Goal: Information Seeking & Learning: Check status

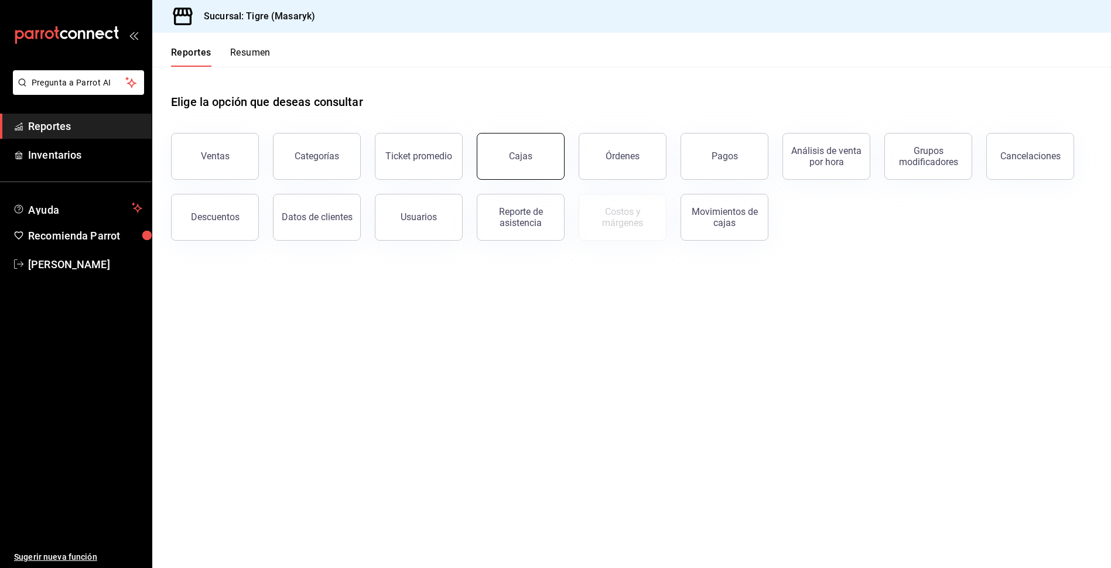
click at [525, 151] on div "Cajas" at bounding box center [521, 156] width 24 height 14
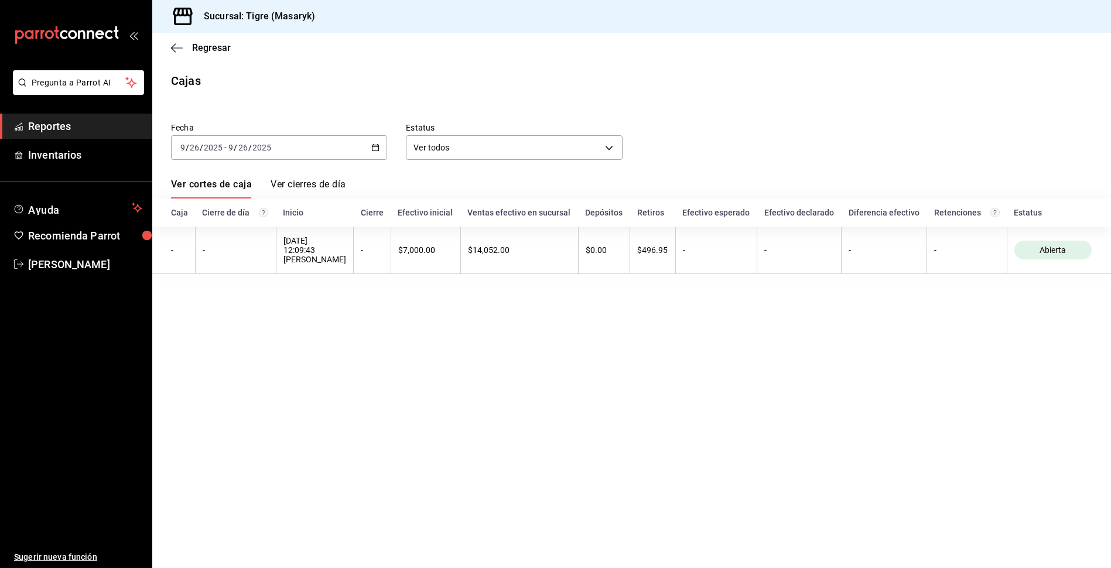
click at [260, 148] on input "2025" at bounding box center [262, 147] width 20 height 9
click at [199, 183] on span "Hoy" at bounding box center [226, 183] width 91 height 12
click at [71, 156] on span "Inventarios" at bounding box center [85, 155] width 114 height 16
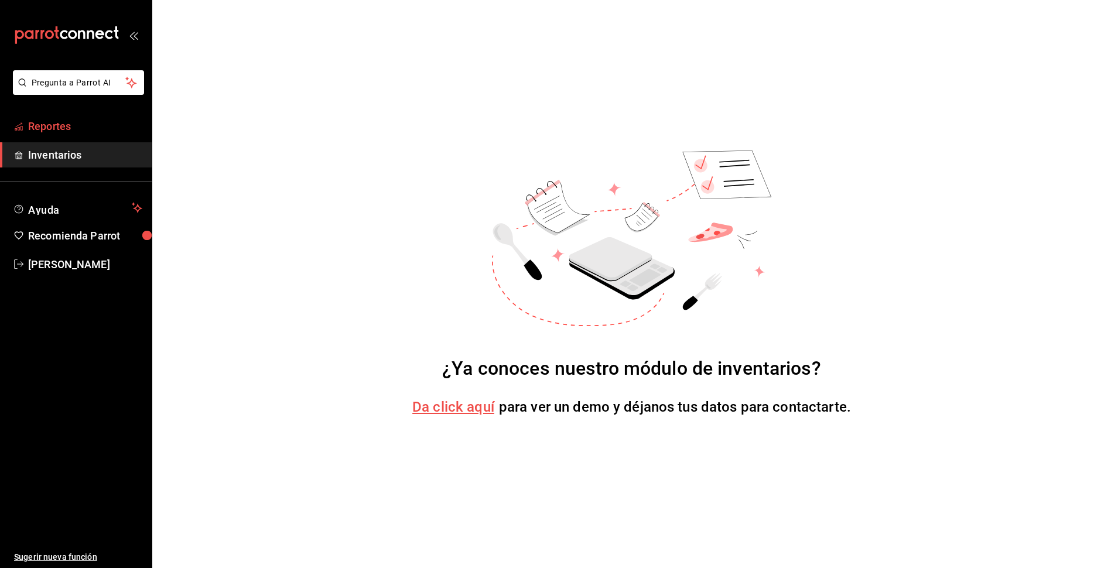
click at [90, 129] on span "Reportes" at bounding box center [85, 126] width 114 height 16
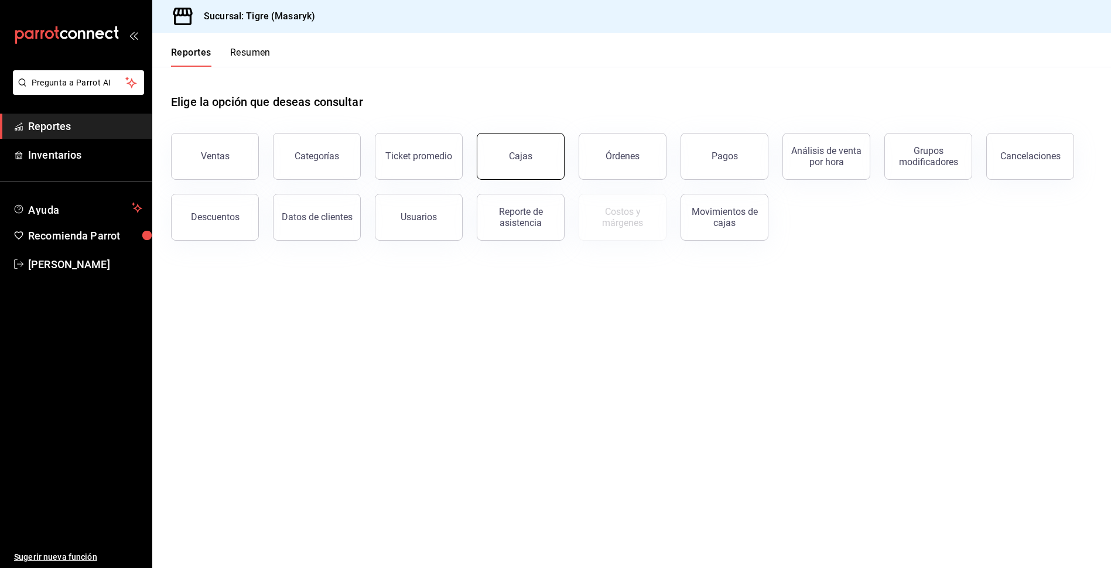
click at [514, 156] on div "Cajas" at bounding box center [521, 156] width 24 height 14
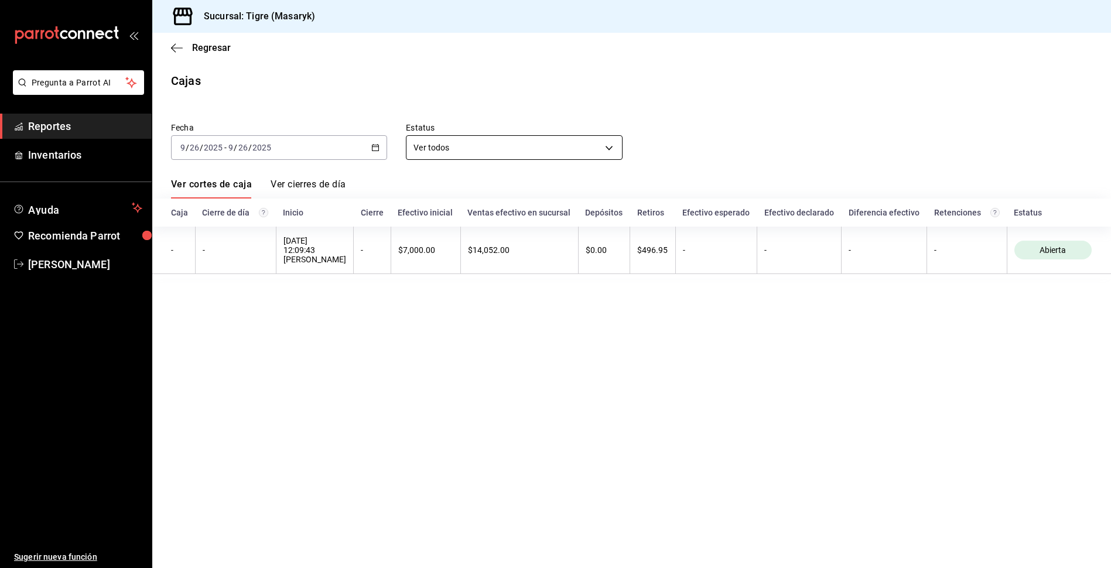
click at [439, 155] on body "Pregunta a Parrot AI Reportes Inventarios Ayuda Recomienda Parrot Tigre Masaryk…" at bounding box center [555, 284] width 1111 height 568
click at [452, 216] on li "Ver todos" at bounding box center [514, 222] width 215 height 19
click at [170, 46] on div "Regresar" at bounding box center [631, 48] width 959 height 30
click at [178, 50] on icon "button" at bounding box center [177, 48] width 12 height 11
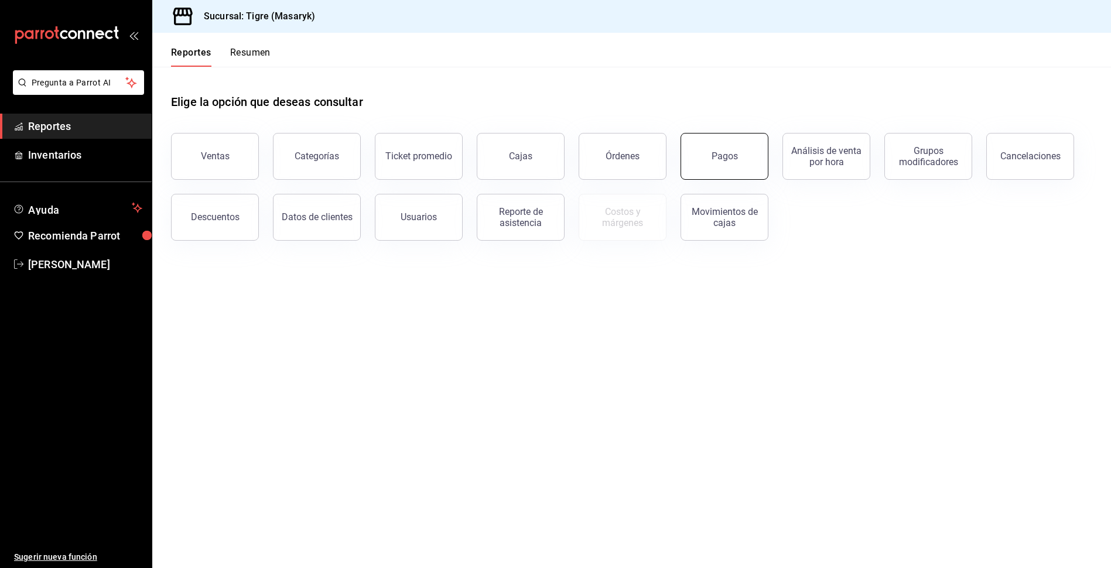
click at [725, 166] on button "Pagos" at bounding box center [725, 156] width 88 height 47
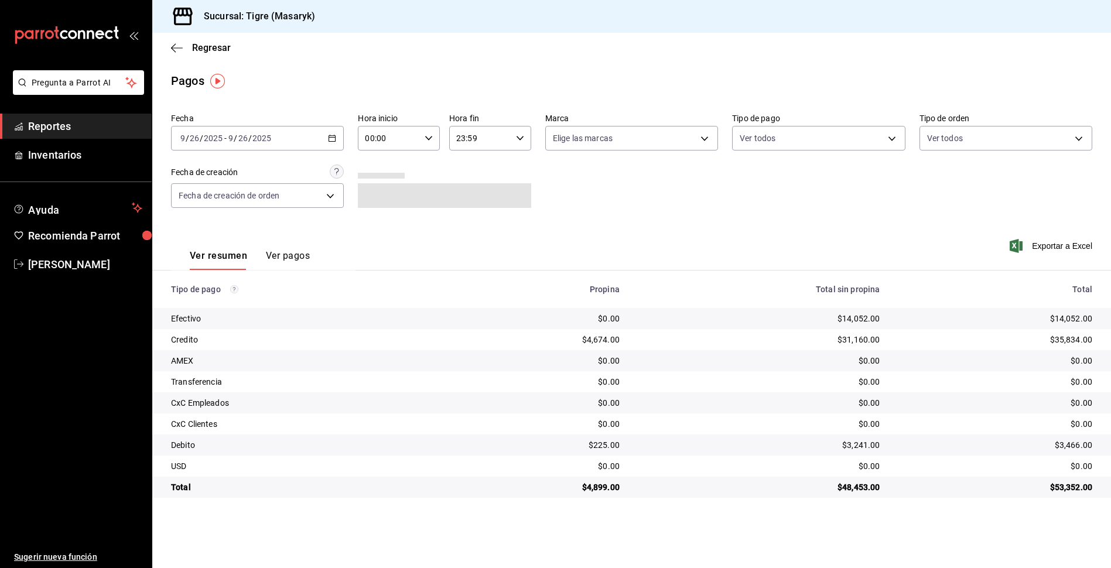
click at [391, 140] on input "00:00" at bounding box center [389, 138] width 62 height 23
click at [384, 175] on button "13" at bounding box center [378, 181] width 36 height 23
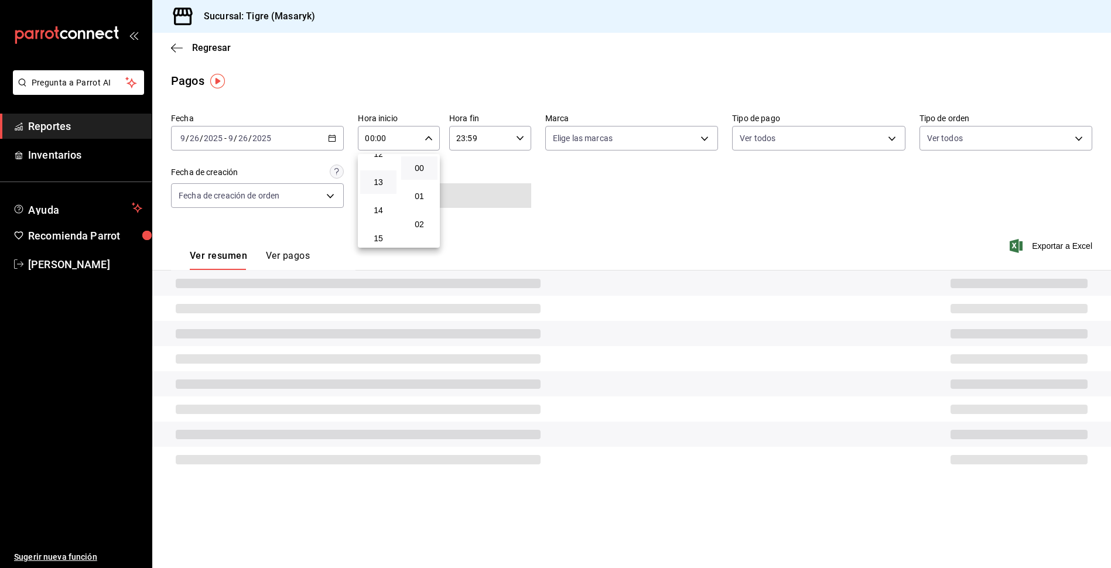
type input "13:00"
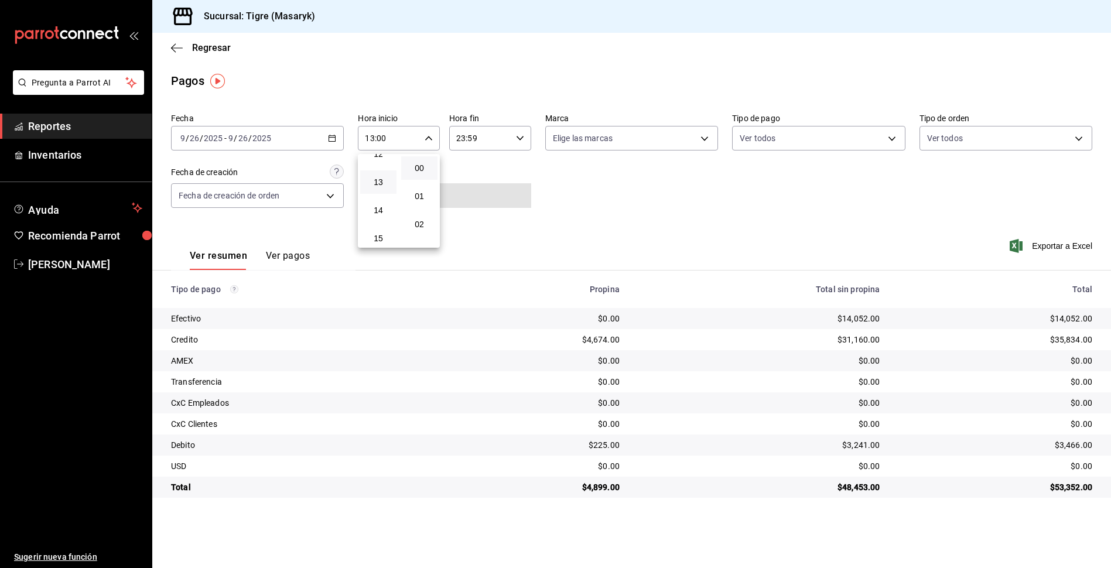
click at [489, 132] on div at bounding box center [555, 284] width 1111 height 568
click at [480, 138] on input "23:59" at bounding box center [480, 138] width 62 height 23
click at [466, 230] on button "19" at bounding box center [470, 238] width 36 height 23
click at [516, 165] on span "00" at bounding box center [511, 167] width 22 height 9
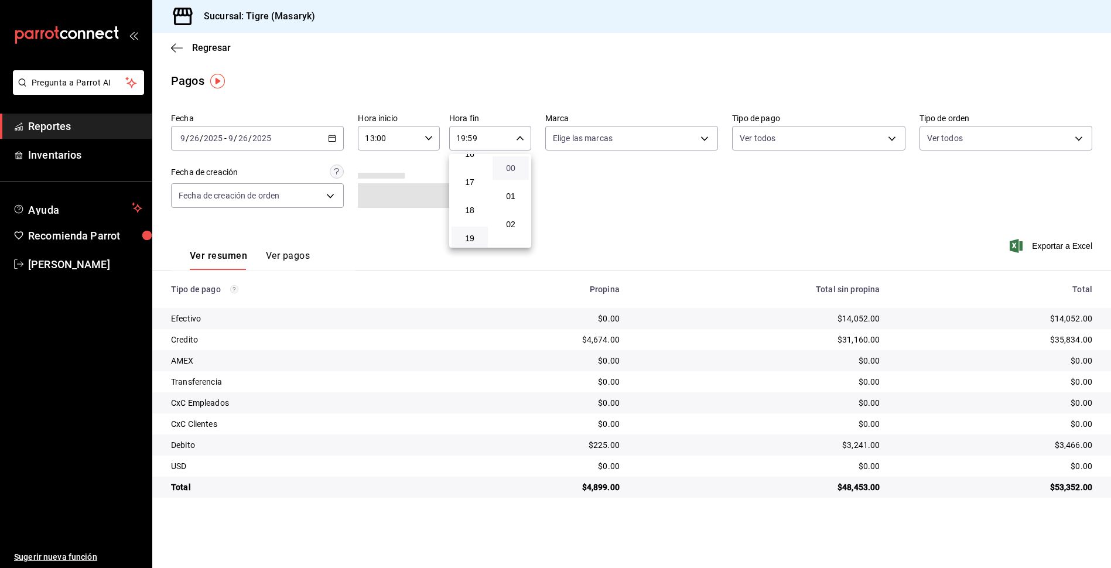
type input "19:00"
click at [519, 164] on span "00" at bounding box center [511, 167] width 22 height 9
click at [619, 195] on div at bounding box center [555, 284] width 1111 height 568
click at [795, 139] on body "Pregunta a Parrot AI Reportes Inventarios Ayuda Recomienda Parrot Tigre Masaryk…" at bounding box center [555, 284] width 1111 height 568
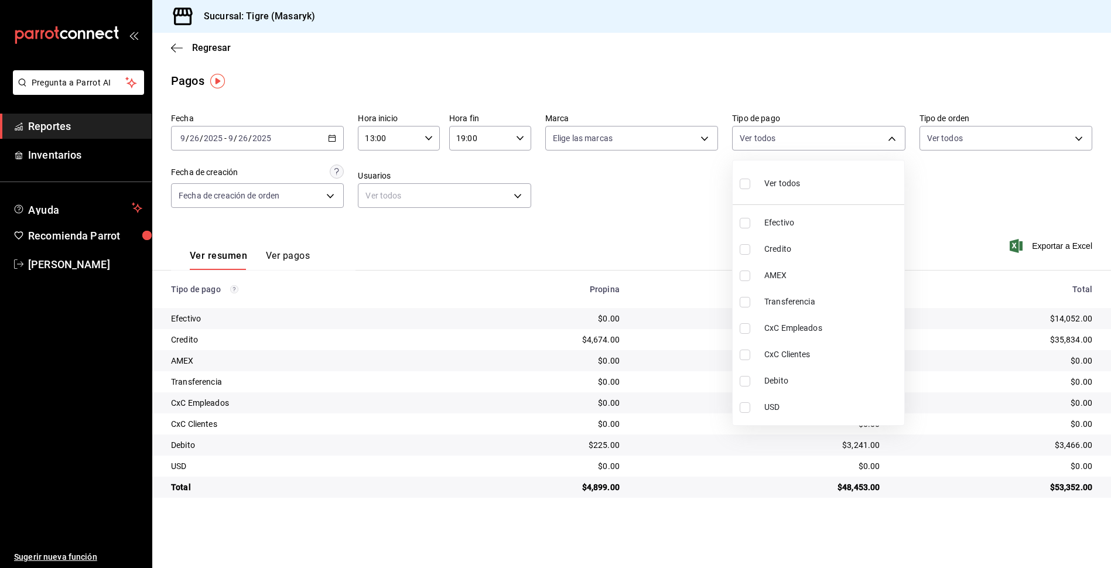
click at [754, 184] on label at bounding box center [747, 183] width 15 height 17
click at [750, 184] on input "checkbox" at bounding box center [745, 184] width 11 height 11
checkbox input "false"
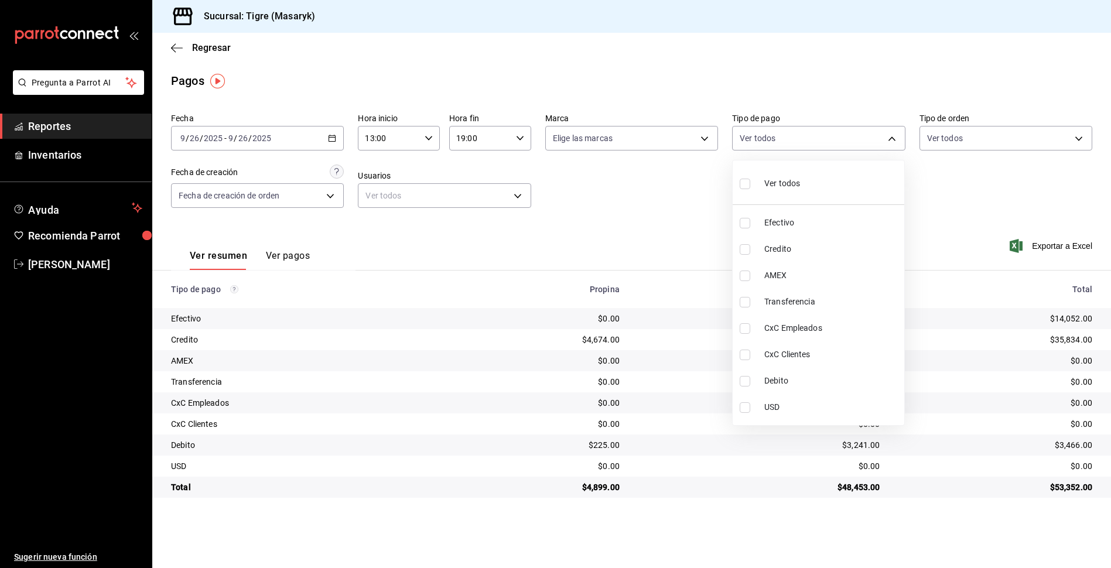
checkbox input "false"
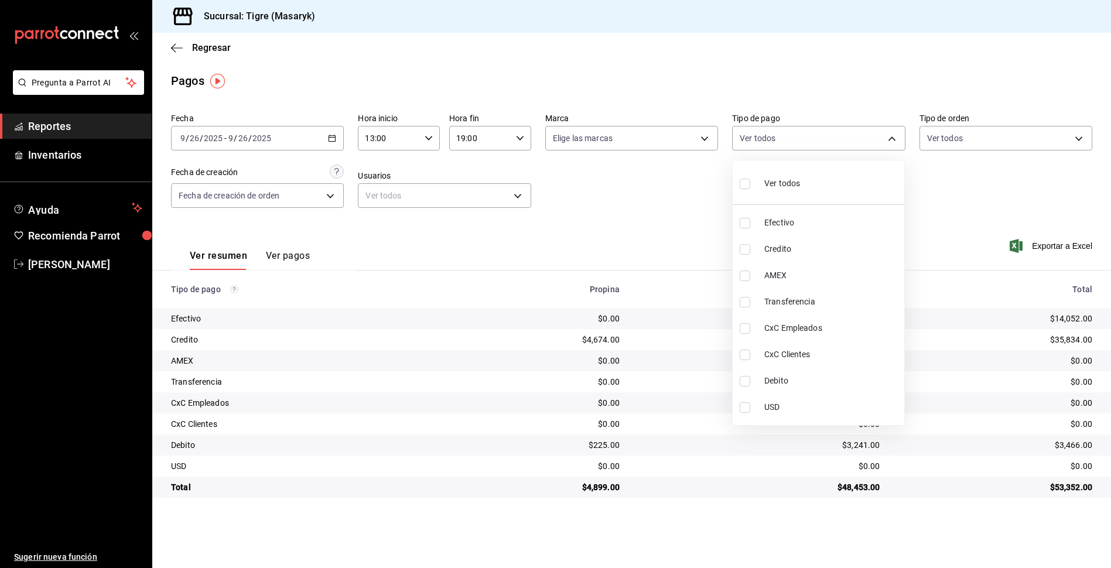
checkbox input "false"
click at [747, 183] on input "checkbox" at bounding box center [745, 184] width 11 height 11
checkbox input "true"
type input "68cfb1b9-f6b2-44be-9d19-cf144159f8e2,563f51c4-7c0d-43b6-837e-e895ac41548e,d9472…"
checkbox input "true"
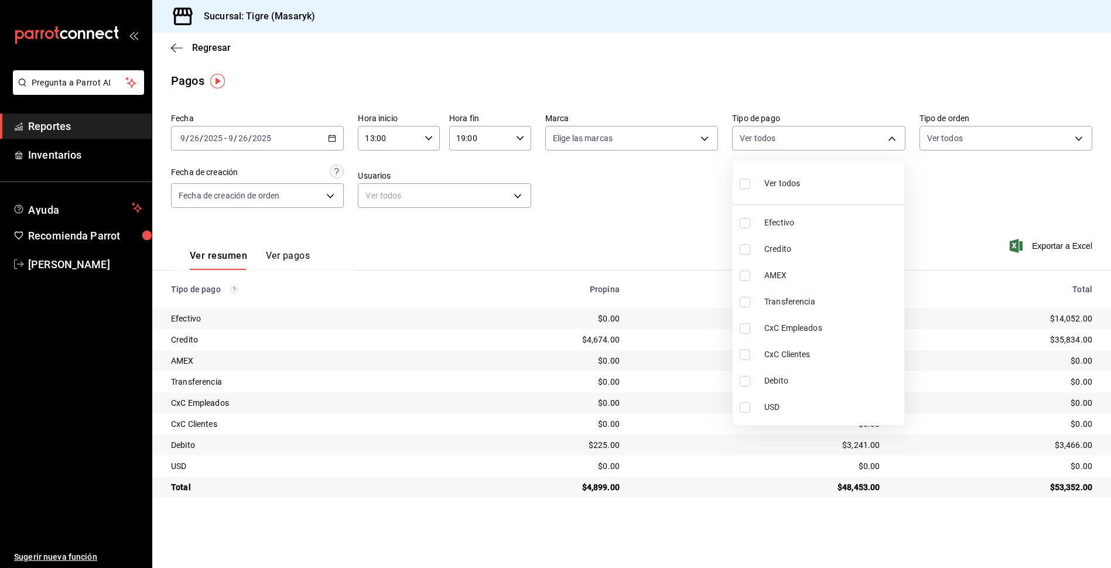
checkbox input "true"
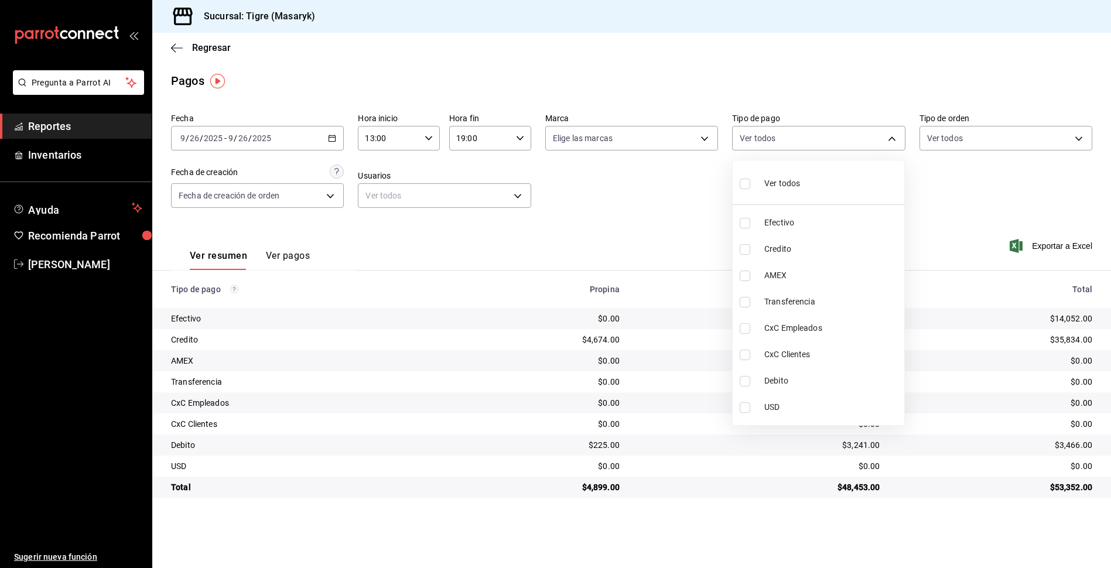
checkbox input "true"
click at [746, 181] on input "checkbox" at bounding box center [745, 184] width 11 height 11
checkbox input "false"
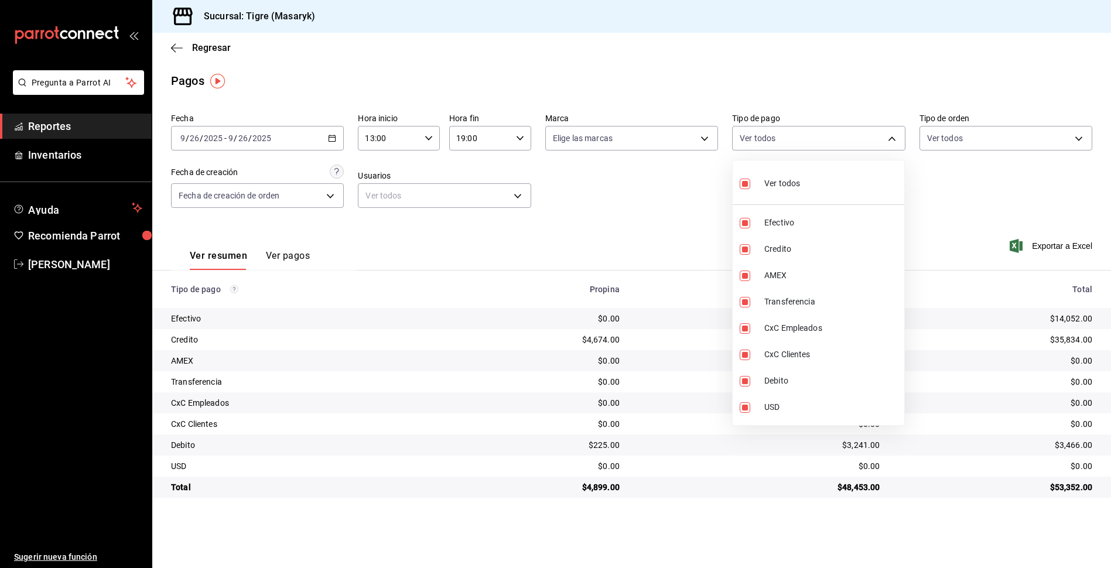
checkbox input "false"
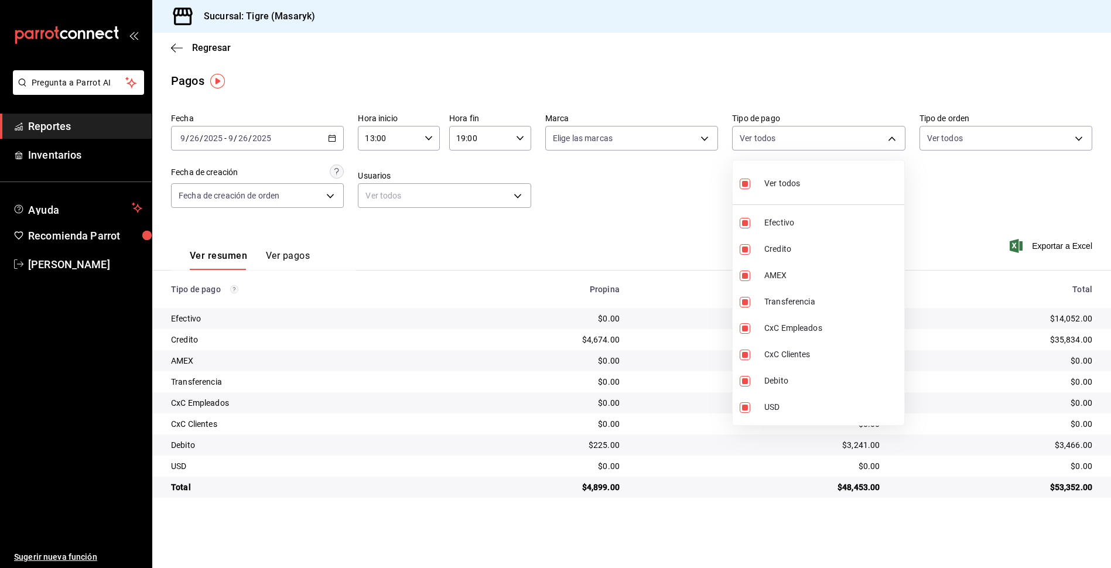
checkbox input "false"
click at [744, 247] on input "checkbox" at bounding box center [745, 249] width 11 height 11
checkbox input "true"
type input "563f51c4-7c0d-43b6-837e-e895ac41548e"
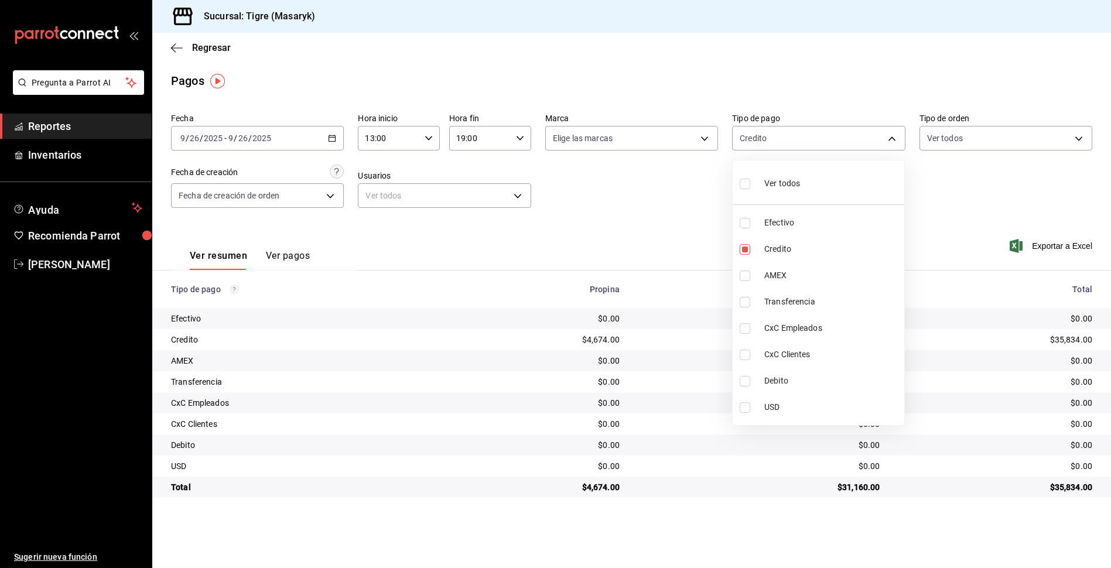
click at [743, 382] on input "checkbox" at bounding box center [745, 381] width 11 height 11
checkbox input "true"
type input "563f51c4-7c0d-43b6-837e-e895ac41548e,a8f1af16-94e3-41ee-854d-4aaa38aa7ebf"
click at [675, 248] on div at bounding box center [555, 284] width 1111 height 568
click at [806, 130] on body "Pregunta a Parrot AI Reportes Inventarios Ayuda Recomienda Parrot Tigre Masaryk…" at bounding box center [555, 284] width 1111 height 568
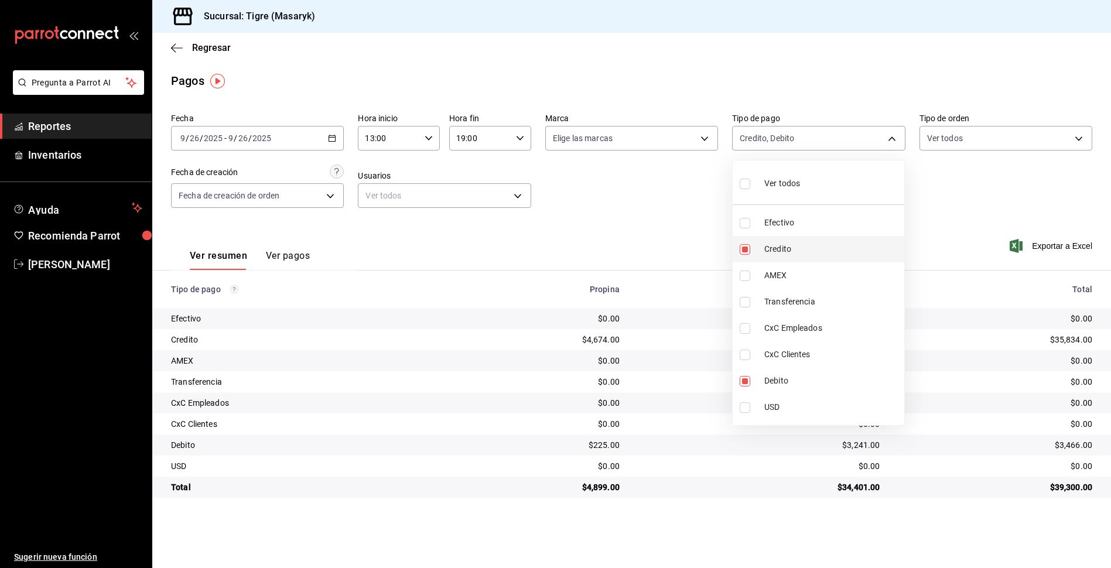
click at [753, 248] on label at bounding box center [747, 249] width 15 height 11
click at [750, 248] on input "checkbox" at bounding box center [745, 249] width 11 height 11
checkbox input "true"
click at [764, 381] on span "Debito" at bounding box center [831, 381] width 135 height 12
type input "563f51c4-7c0d-43b6-837e-e895ac41548e"
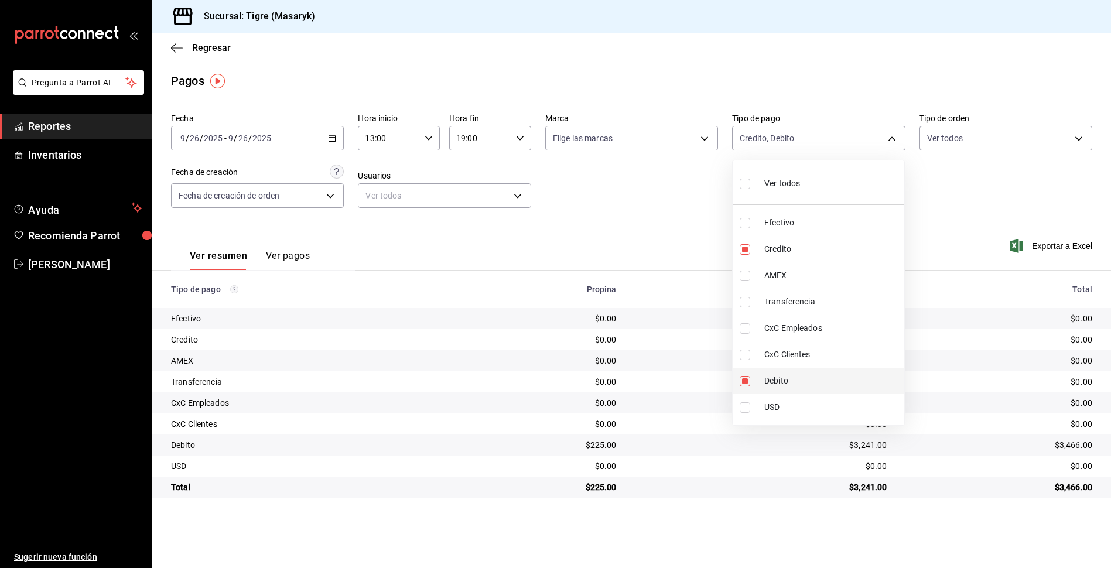
checkbox input "false"
click at [764, 383] on span "Debito" at bounding box center [831, 381] width 135 height 12
type input "563f51c4-7c0d-43b6-837e-e895ac41548e,a8f1af16-94e3-41ee-854d-4aaa38aa7ebf"
checkbox input "true"
click at [669, 239] on div at bounding box center [555, 284] width 1111 height 568
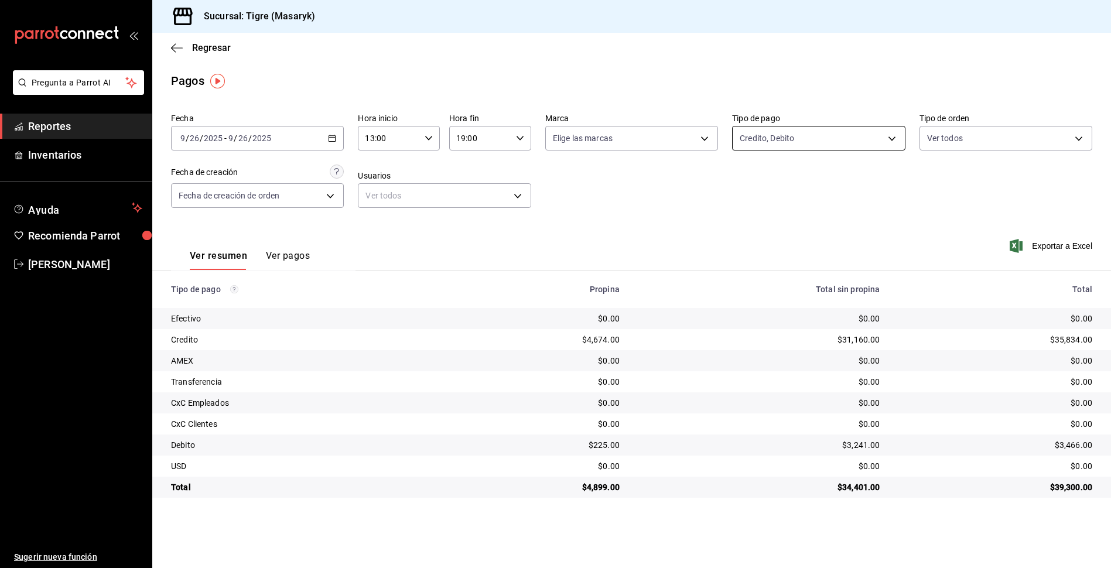
click at [774, 142] on body "Pregunta a Parrot AI Reportes Inventarios Ayuda Recomienda Parrot Tigre Masaryk…" at bounding box center [555, 284] width 1111 height 568
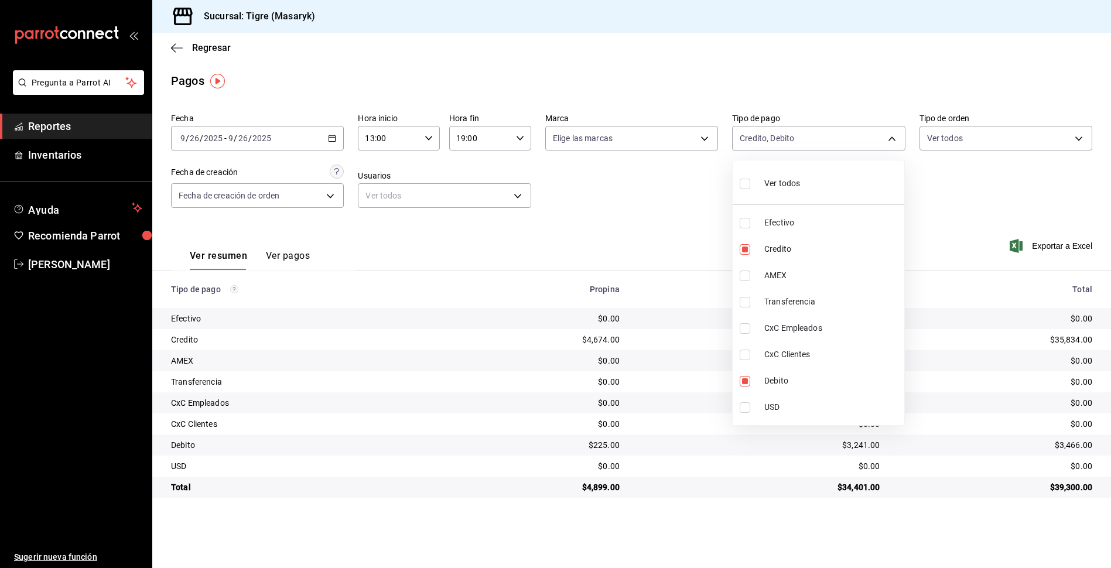
click at [750, 180] on input "checkbox" at bounding box center [745, 184] width 11 height 11
checkbox input "true"
type input "68cfb1b9-f6b2-44be-9d19-cf144159f8e2,563f51c4-7c0d-43b6-837e-e895ac41548e,d9472…"
checkbox input "true"
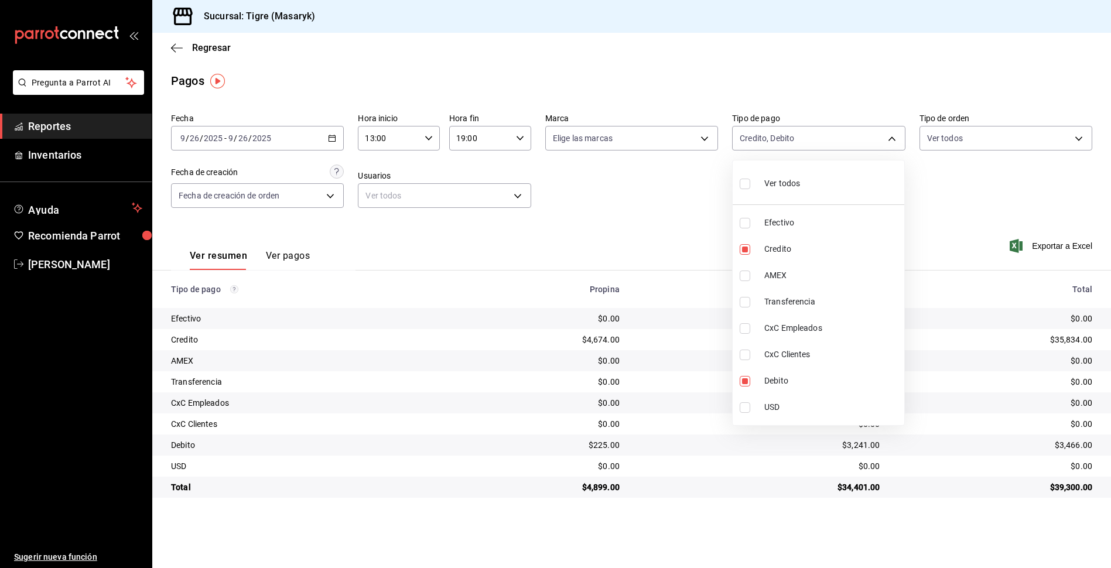
checkbox input "true"
click at [744, 180] on input "checkbox" at bounding box center [745, 184] width 11 height 11
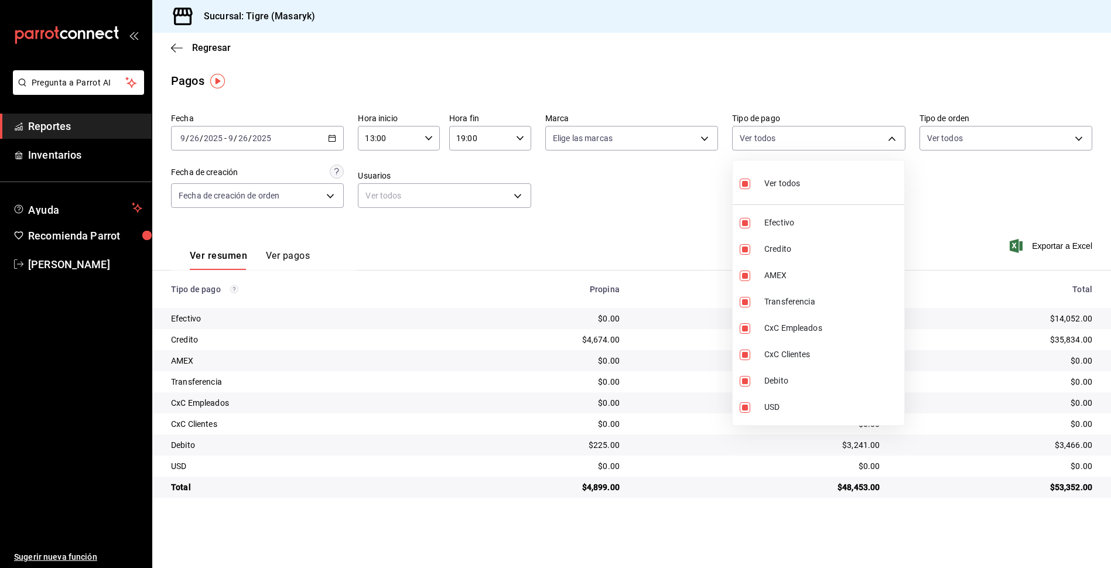
checkbox input "false"
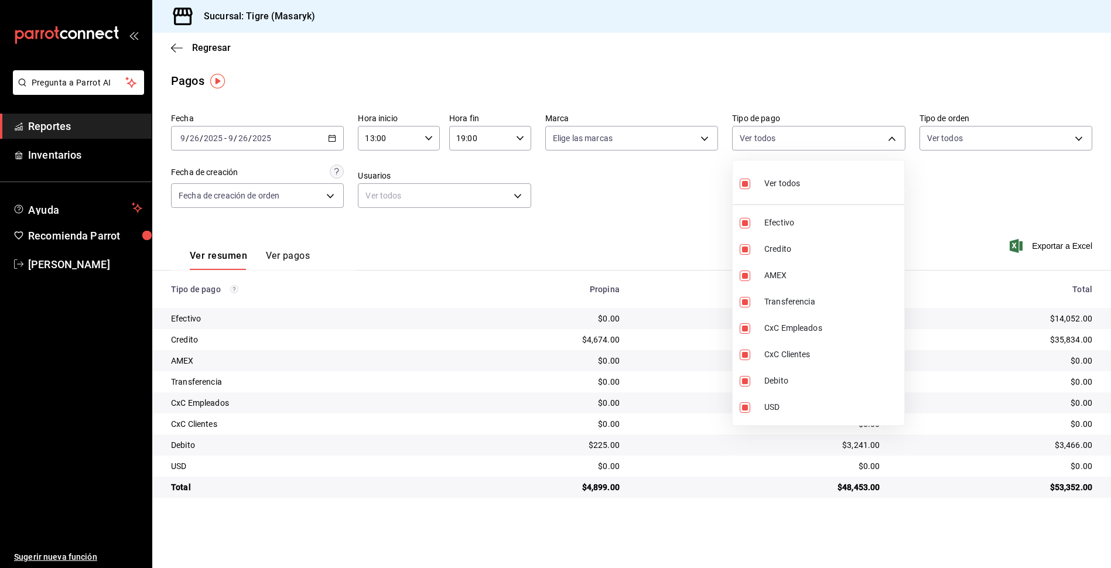
checkbox input "false"
click at [743, 231] on li "Efectivo" at bounding box center [819, 223] width 172 height 26
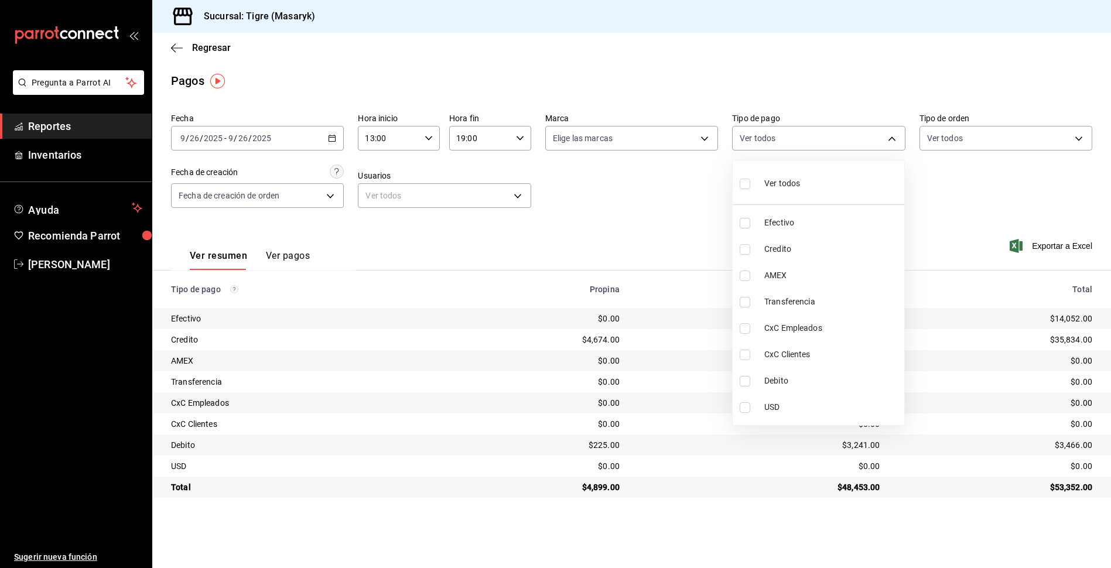
type input "68cfb1b9-f6b2-44be-9d19-cf144159f8e2"
checkbox input "true"
click at [748, 183] on input "checkbox" at bounding box center [745, 184] width 11 height 11
checkbox input "true"
type input "68cfb1b9-f6b2-44be-9d19-cf144159f8e2,563f51c4-7c0d-43b6-837e-e895ac41548e,d9472…"
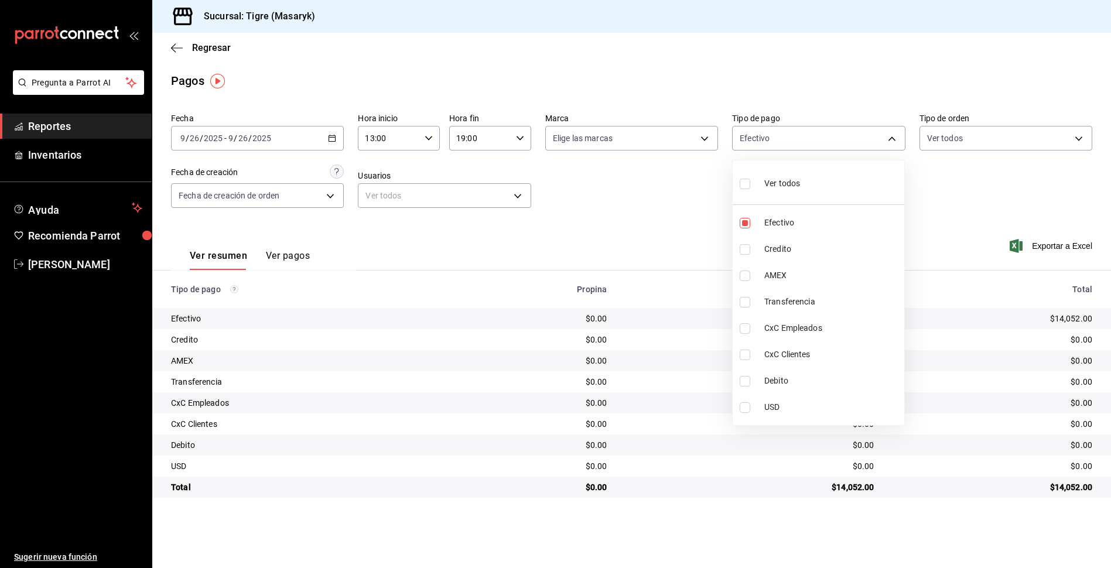
checkbox input "true"
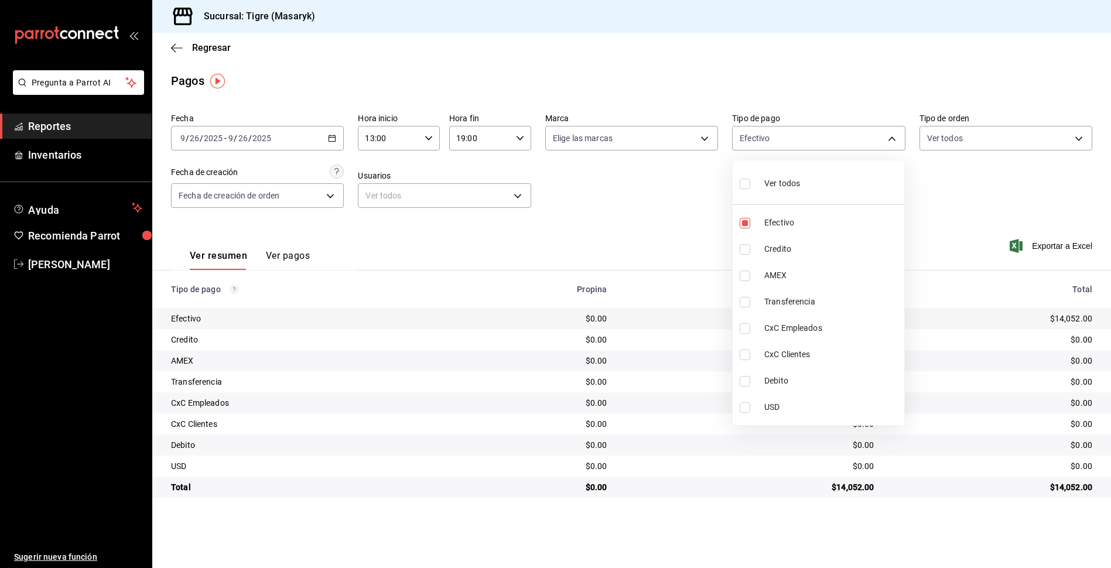
checkbox input "true"
click at [700, 220] on div at bounding box center [555, 284] width 1111 height 568
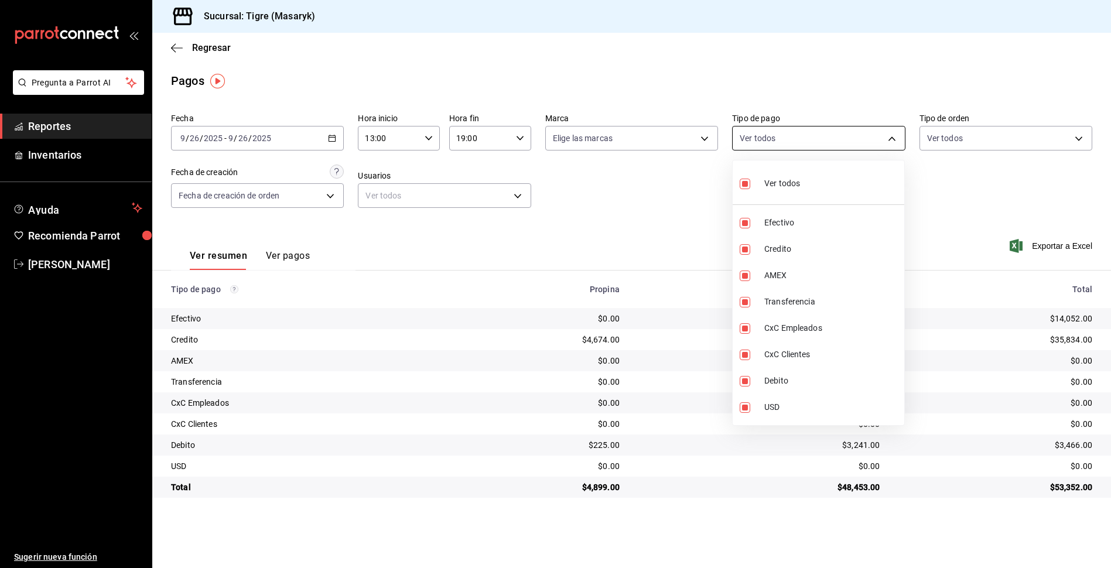
click at [886, 145] on body "Pregunta a Parrot AI Reportes Inventarios Ayuda Recomienda Parrot Tigre Masaryk…" at bounding box center [555, 284] width 1111 height 568
click at [746, 186] on input "checkbox" at bounding box center [745, 184] width 11 height 11
checkbox input "false"
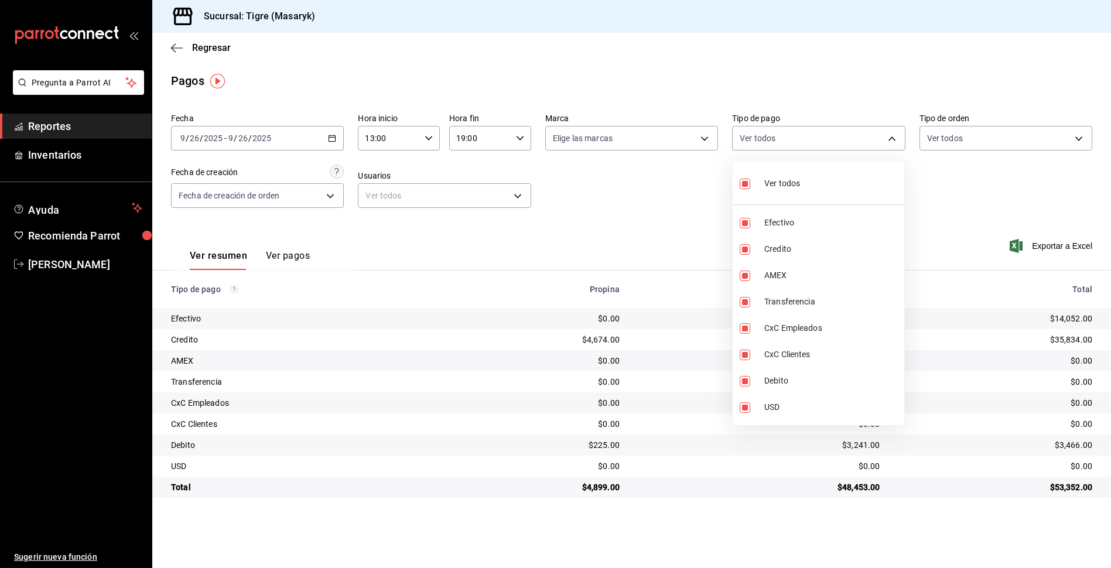
checkbox input "false"
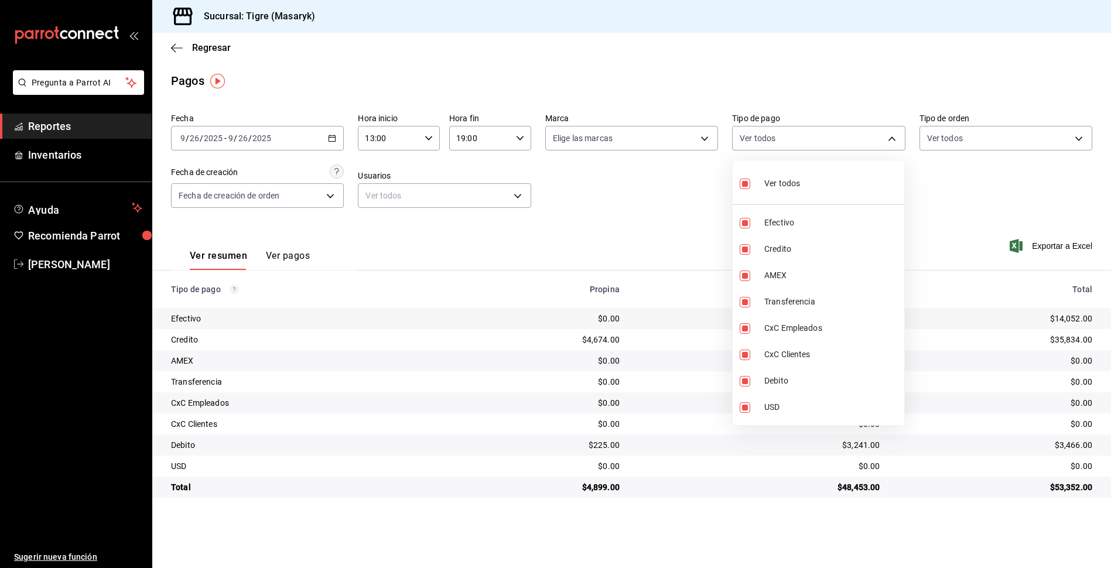
checkbox input "false"
click at [742, 248] on input "checkbox" at bounding box center [745, 249] width 11 height 11
checkbox input "true"
type input "563f51c4-7c0d-43b6-837e-e895ac41548e"
click at [745, 378] on input "checkbox" at bounding box center [745, 381] width 11 height 11
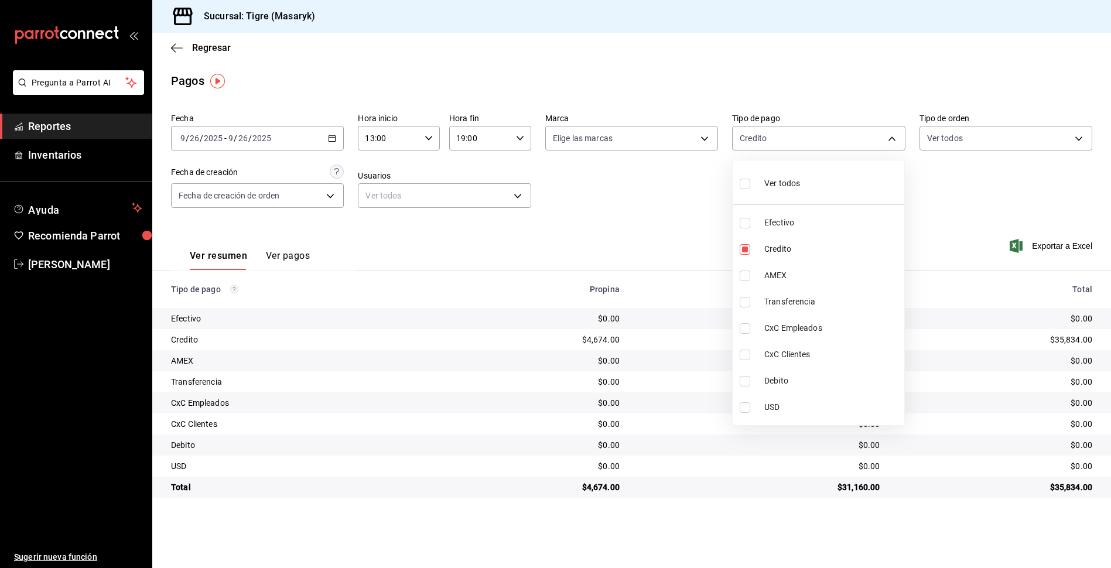
checkbox input "true"
click at [699, 221] on div at bounding box center [555, 284] width 1111 height 568
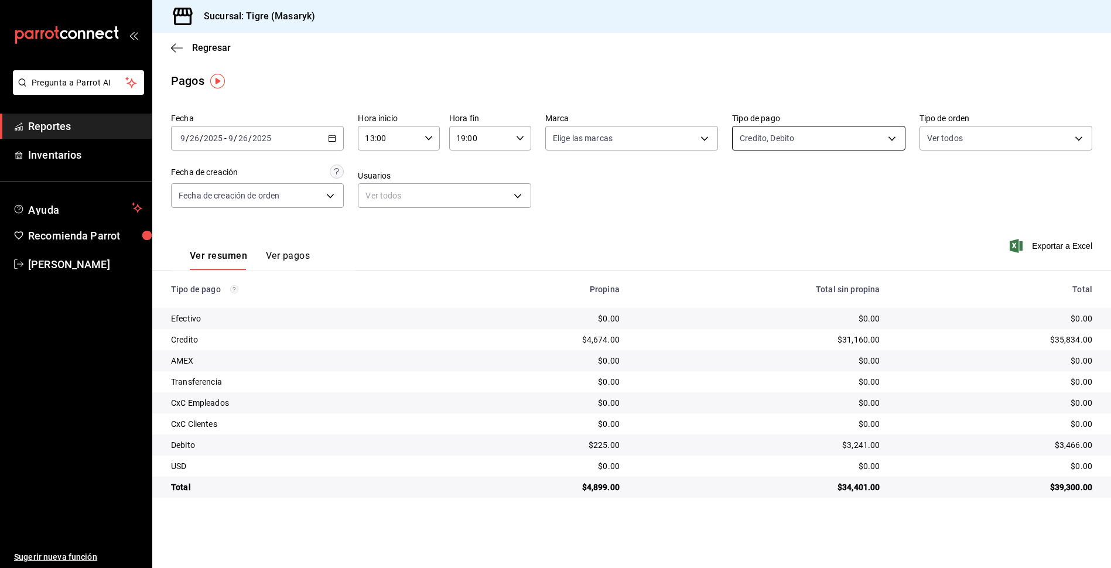
click at [881, 138] on body "Pregunta a Parrot AI Reportes Inventarios Ayuda Recomienda Parrot Tigre Masaryk…" at bounding box center [555, 284] width 1111 height 568
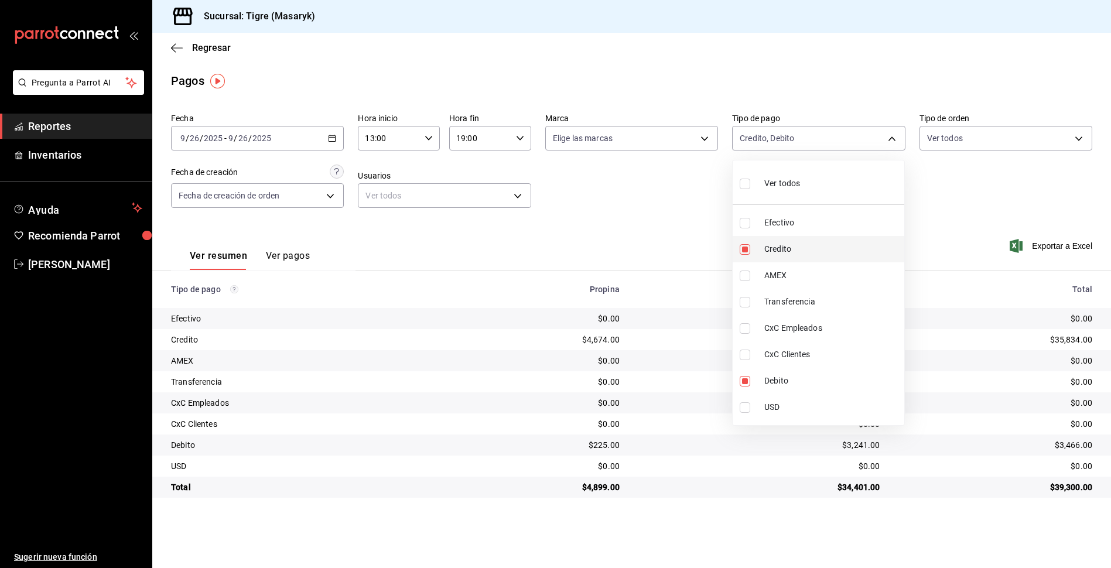
click at [754, 256] on li "Credito" at bounding box center [819, 249] width 172 height 26
type input "a8f1af16-94e3-41ee-854d-4aaa38aa7ebf"
checkbox input "false"
click at [747, 378] on input "checkbox" at bounding box center [745, 381] width 11 height 11
checkbox input "false"
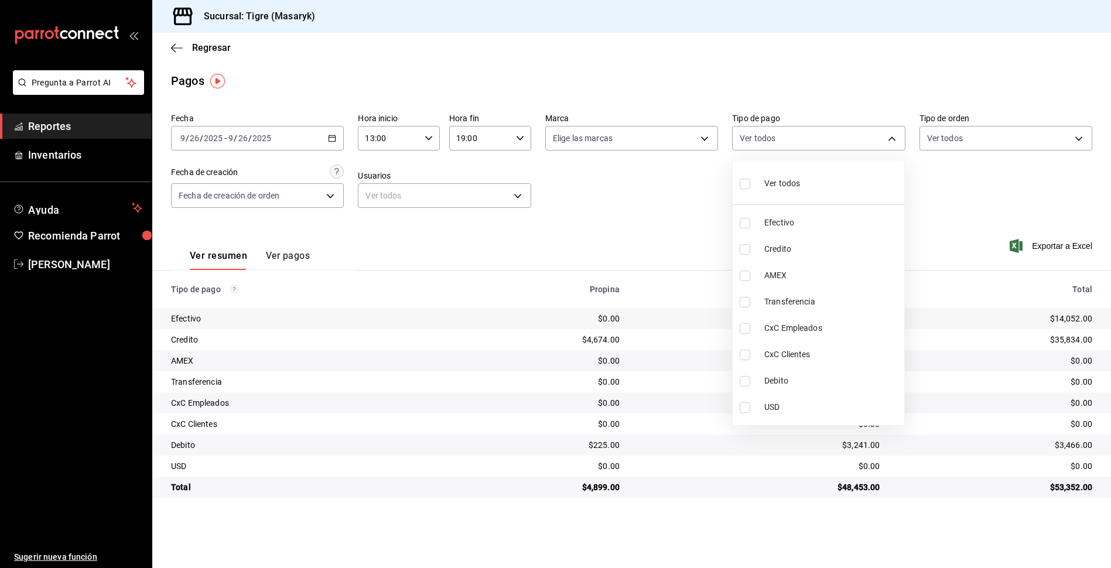
click at [749, 185] on input "checkbox" at bounding box center [745, 184] width 11 height 11
checkbox input "true"
type input "68cfb1b9-f6b2-44be-9d19-cf144159f8e2,563f51c4-7c0d-43b6-837e-e895ac41548e,d9472…"
checkbox input "true"
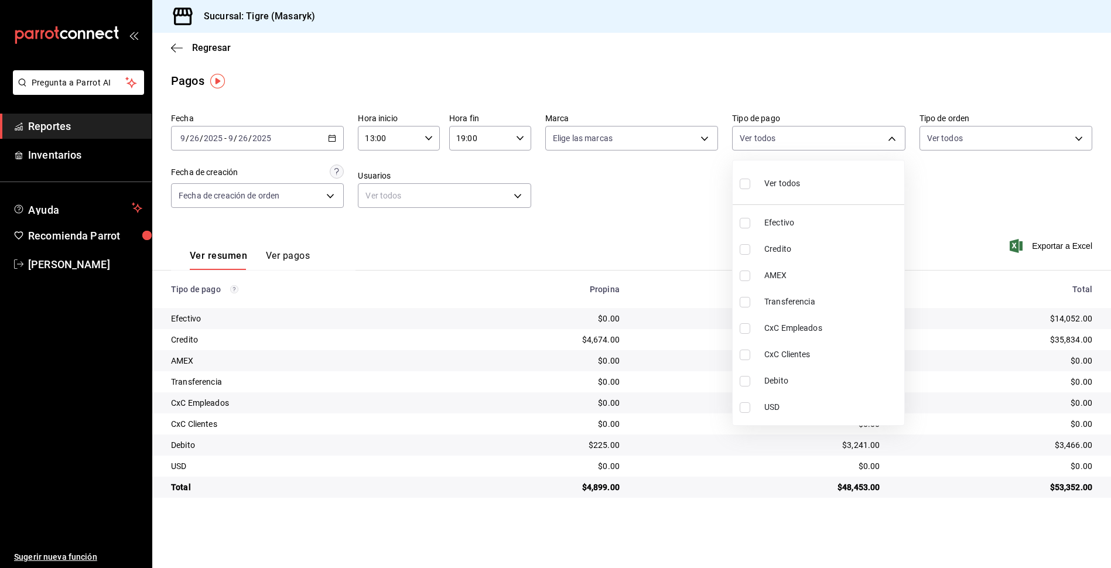
checkbox input "true"
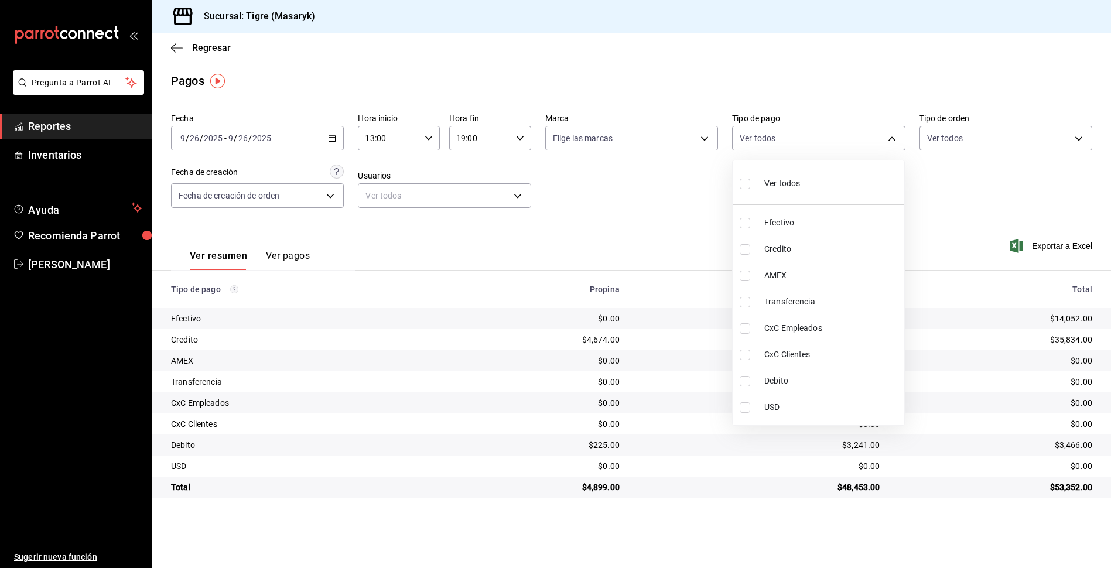
checkbox input "true"
click at [674, 216] on div at bounding box center [555, 284] width 1111 height 568
